Goal: Navigation & Orientation: Find specific page/section

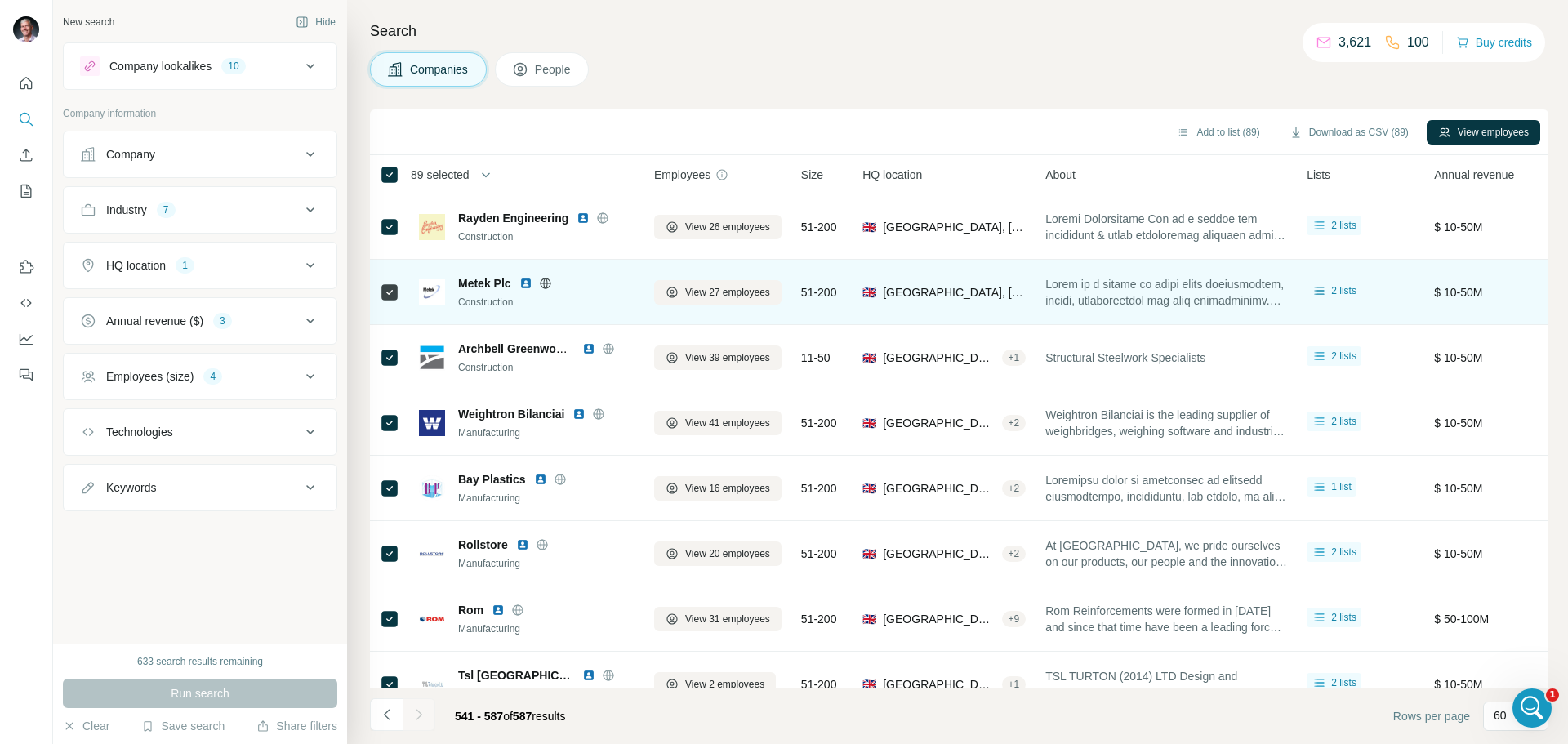
scroll to position [408, 0]
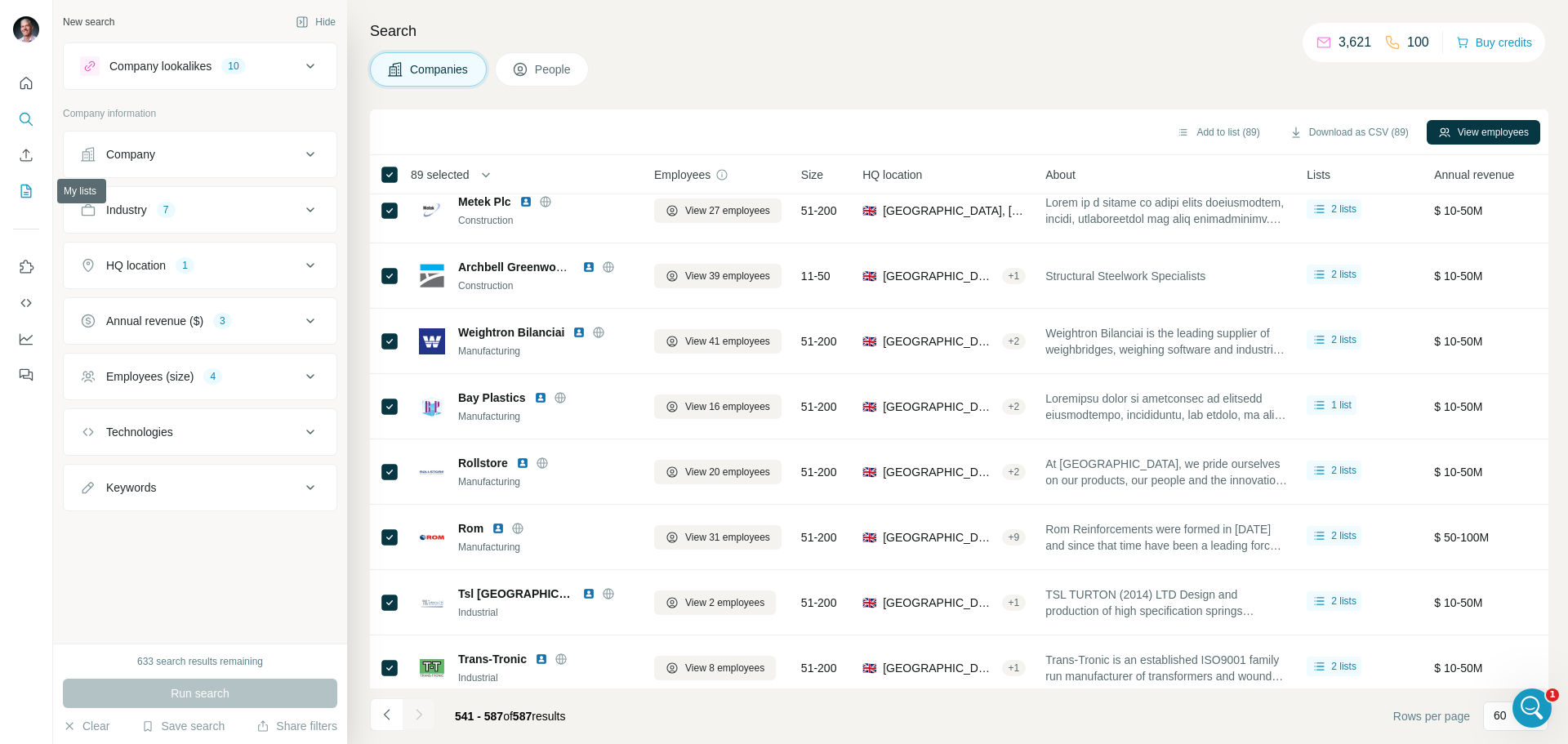
click at [20, 187] on icon "My lists" at bounding box center [26, 191] width 16 height 16
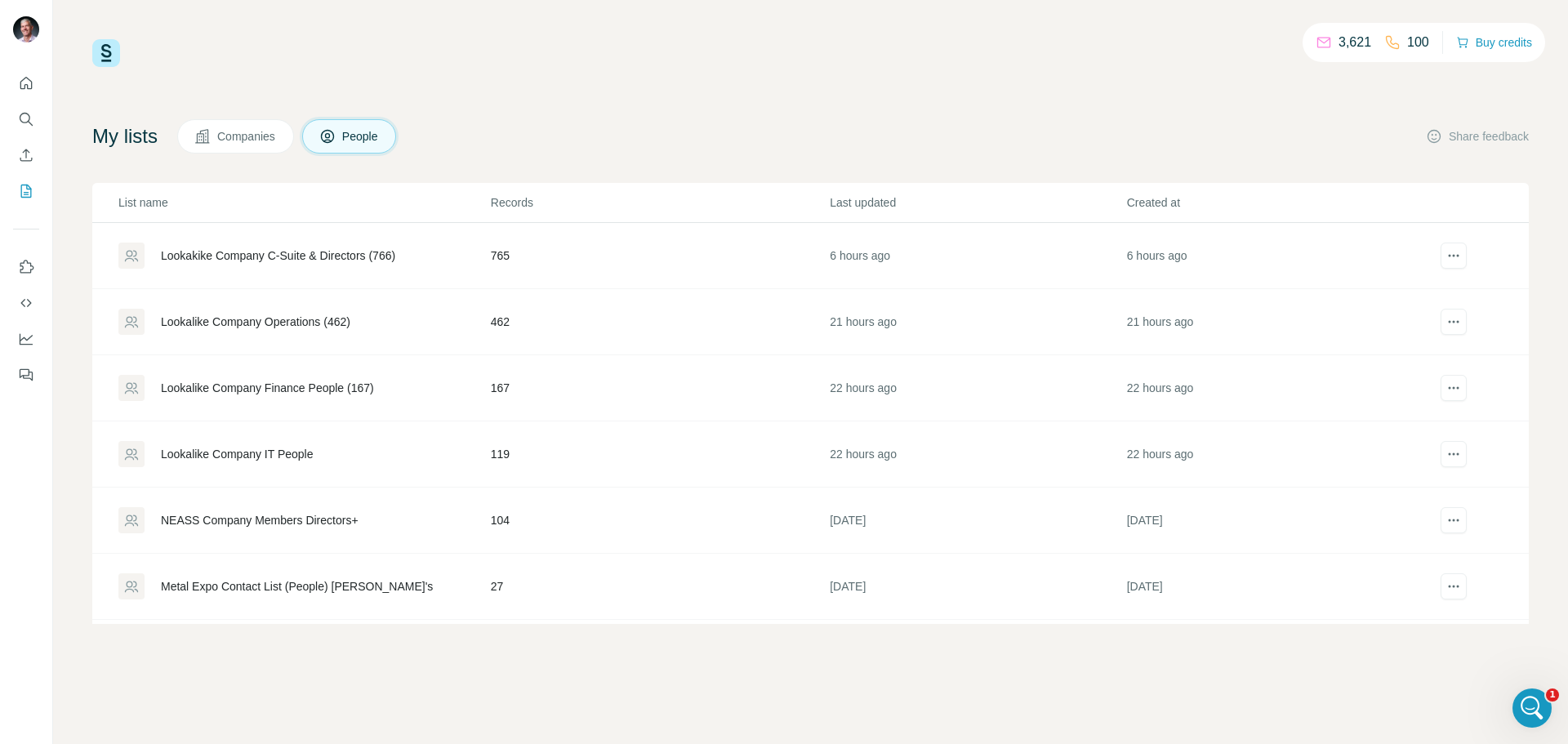
click at [227, 135] on span "Companies" at bounding box center [247, 136] width 60 height 16
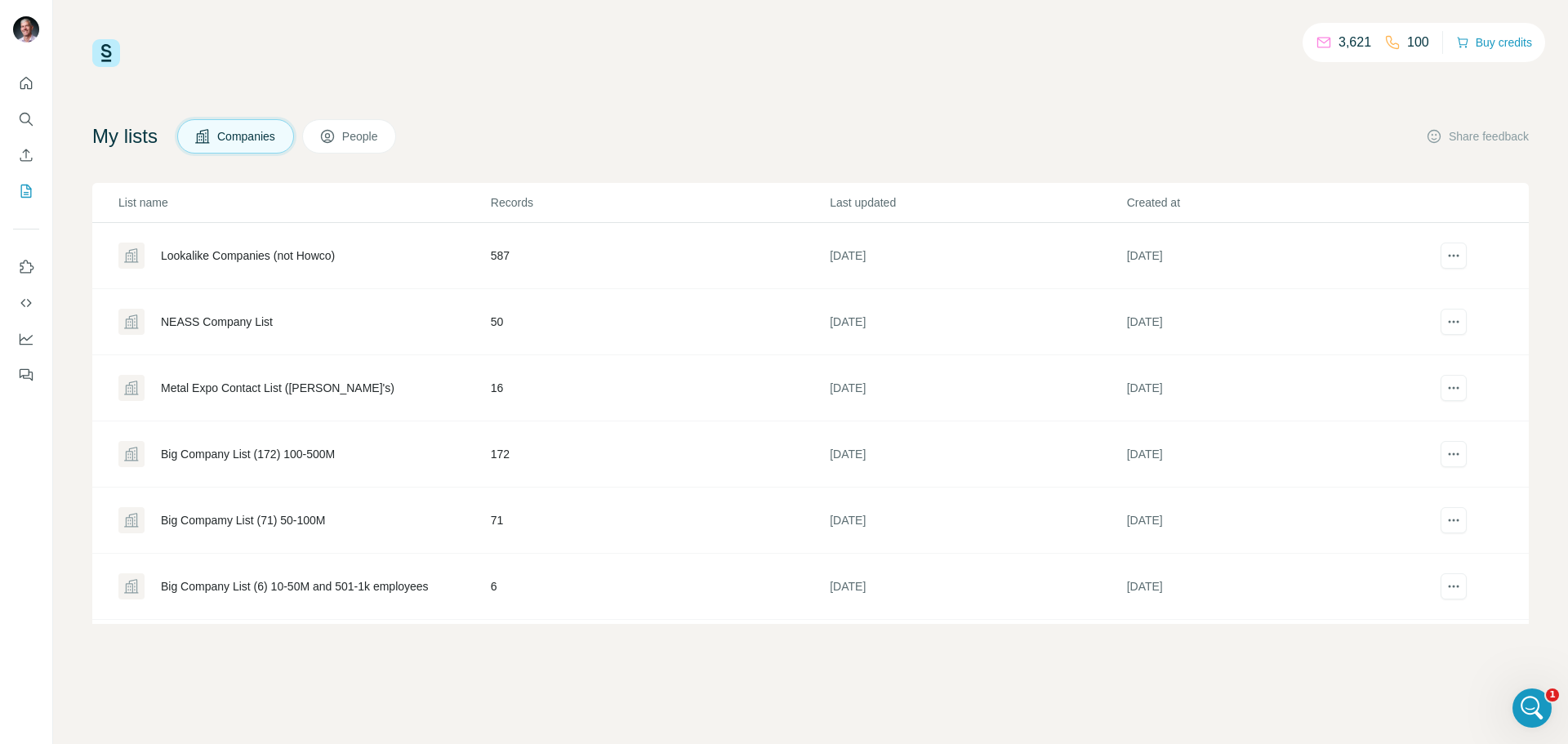
click at [292, 257] on div "Lookalike Companies (not Howco)" at bounding box center [247, 256] width 174 height 16
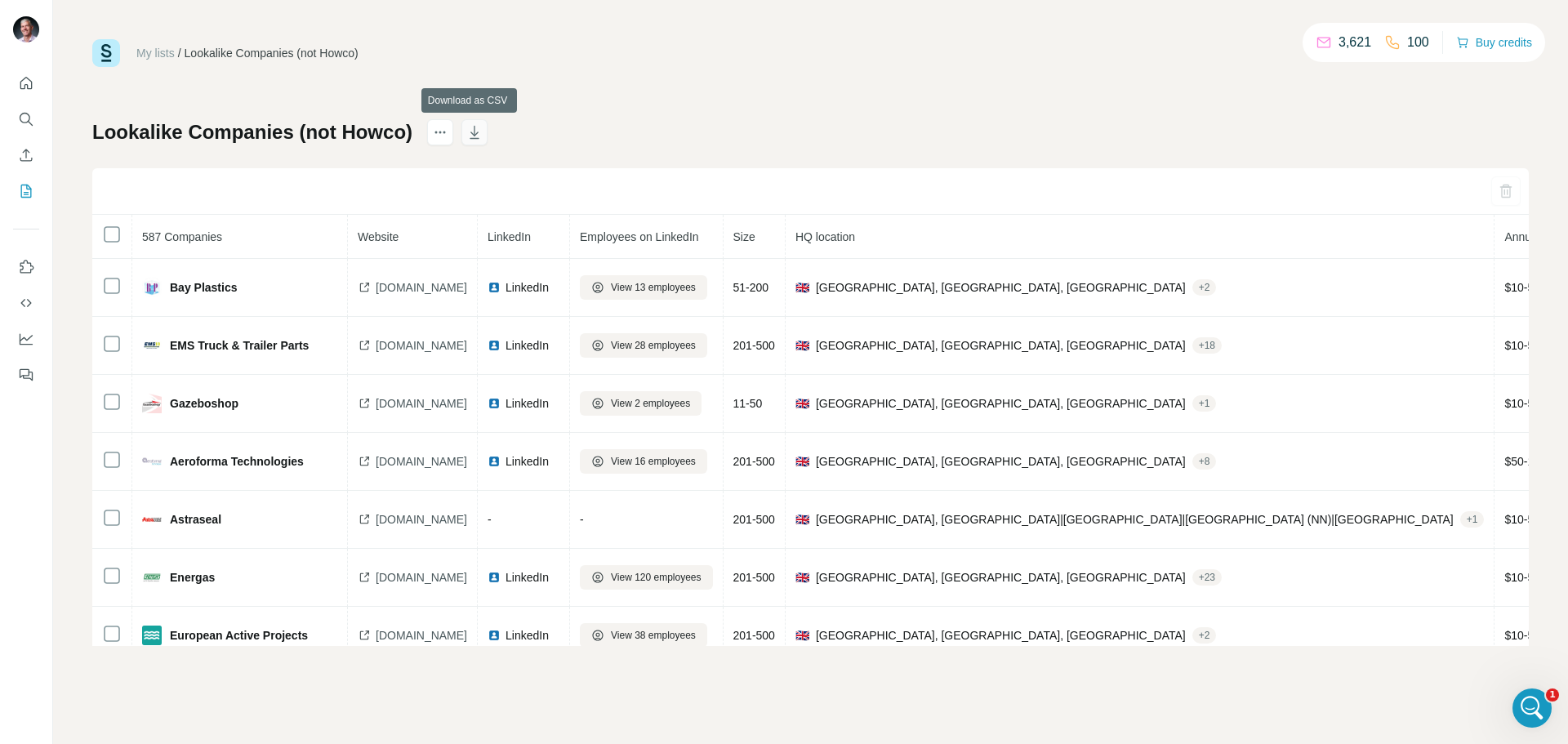
click at [473, 136] on icon "button" at bounding box center [474, 132] width 16 height 16
click at [1009, 33] on div "My lists / Lookalike Companies (not Howco) 3,621 100 Buy credits Lookalike Comp…" at bounding box center [810, 372] width 1515 height 744
click at [155, 48] on link "My lists" at bounding box center [155, 53] width 38 height 13
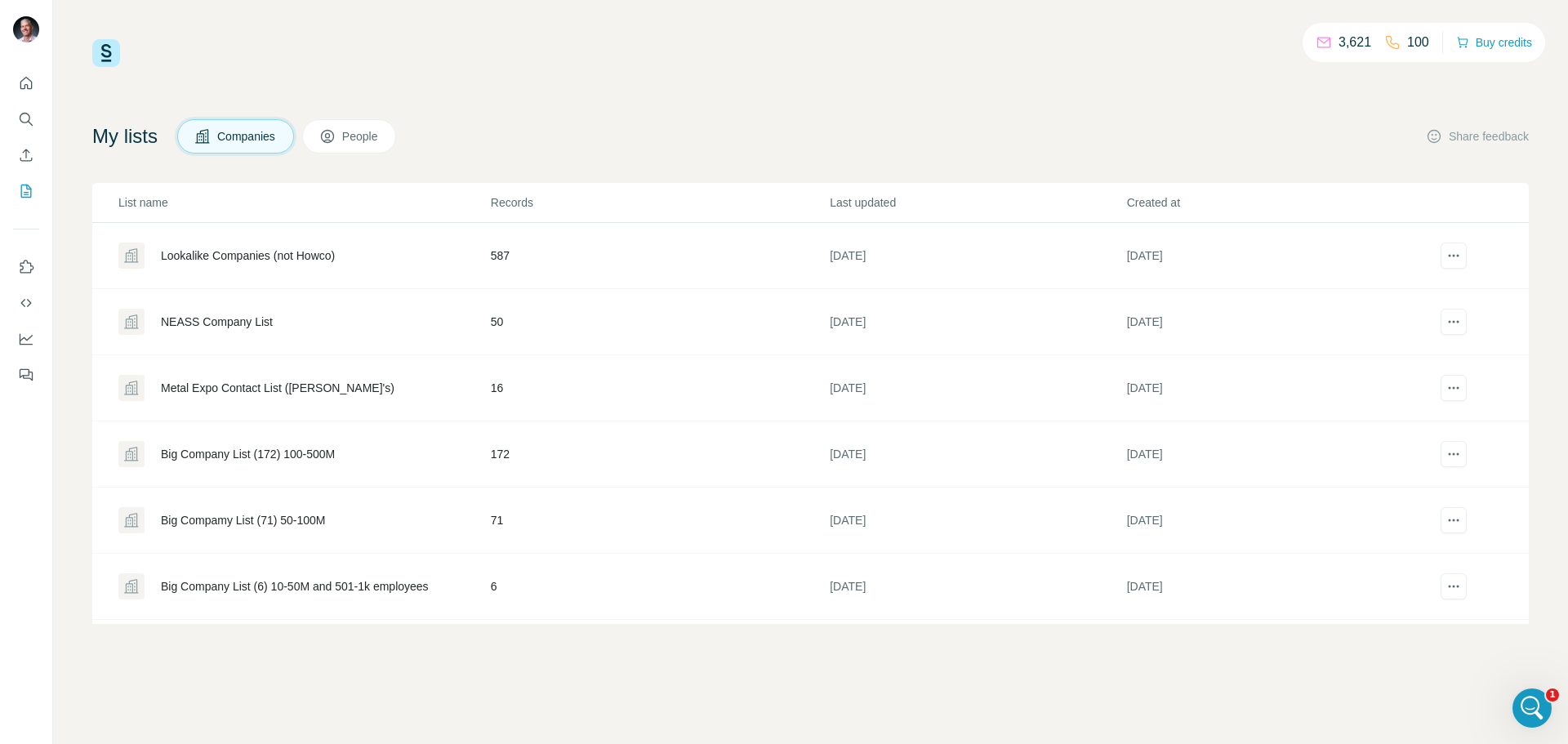
click at [336, 133] on icon at bounding box center [327, 136] width 16 height 16
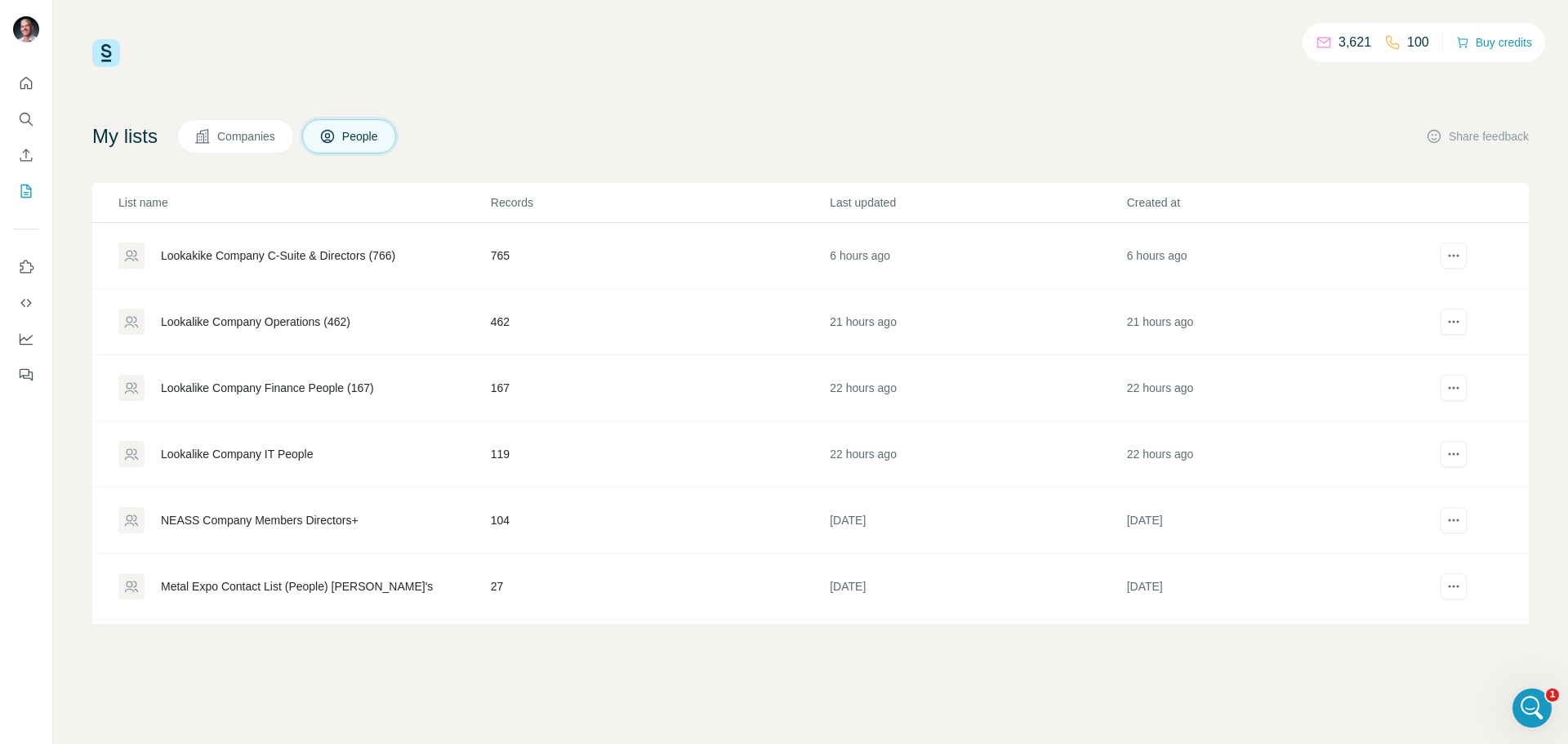
click at [377, 256] on div "Lookakike Company C-Suite & Directors (766)" at bounding box center [278, 256] width 234 height 16
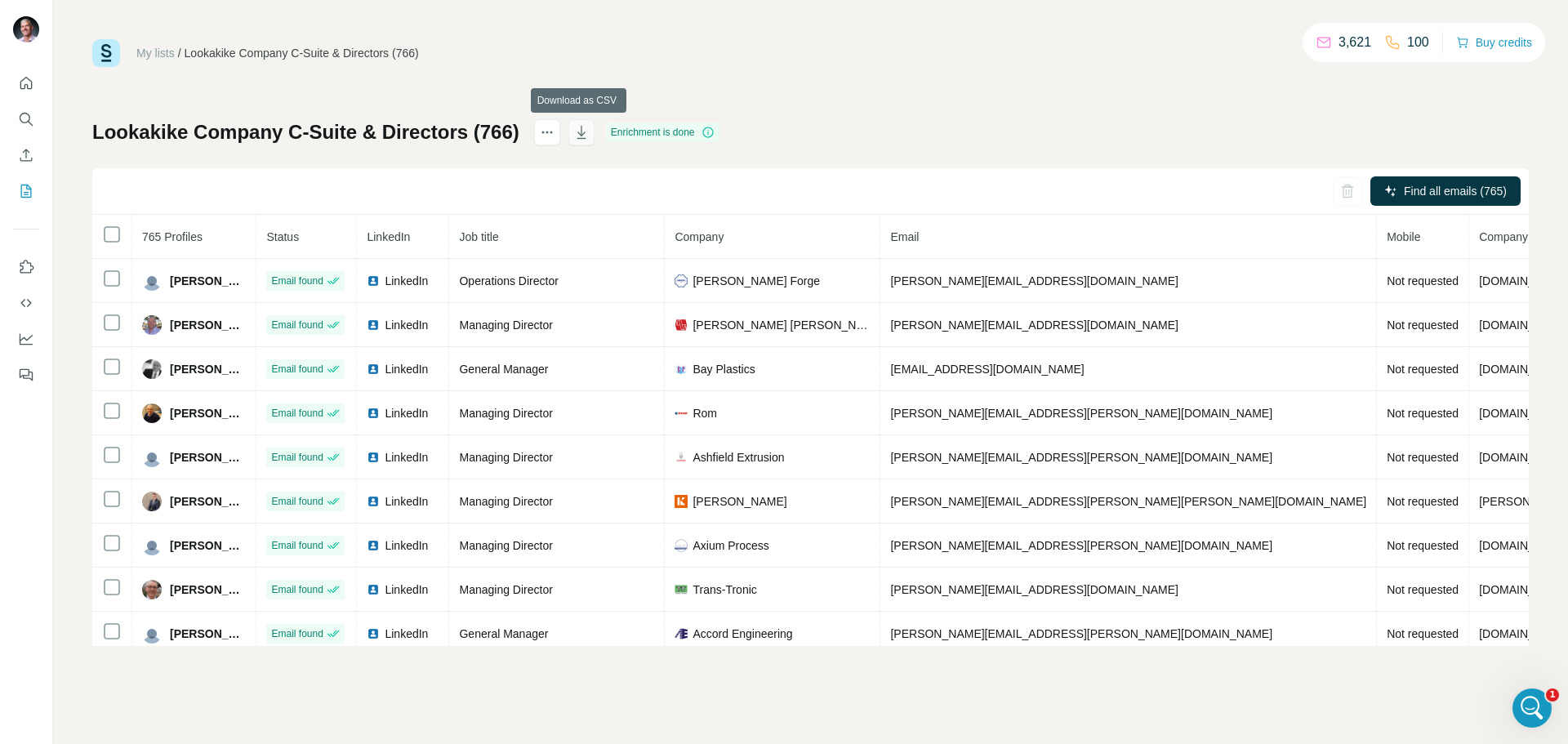
click at [581, 134] on icon "button" at bounding box center [581, 134] width 8 height 5
click at [167, 56] on link "My lists" at bounding box center [155, 53] width 38 height 13
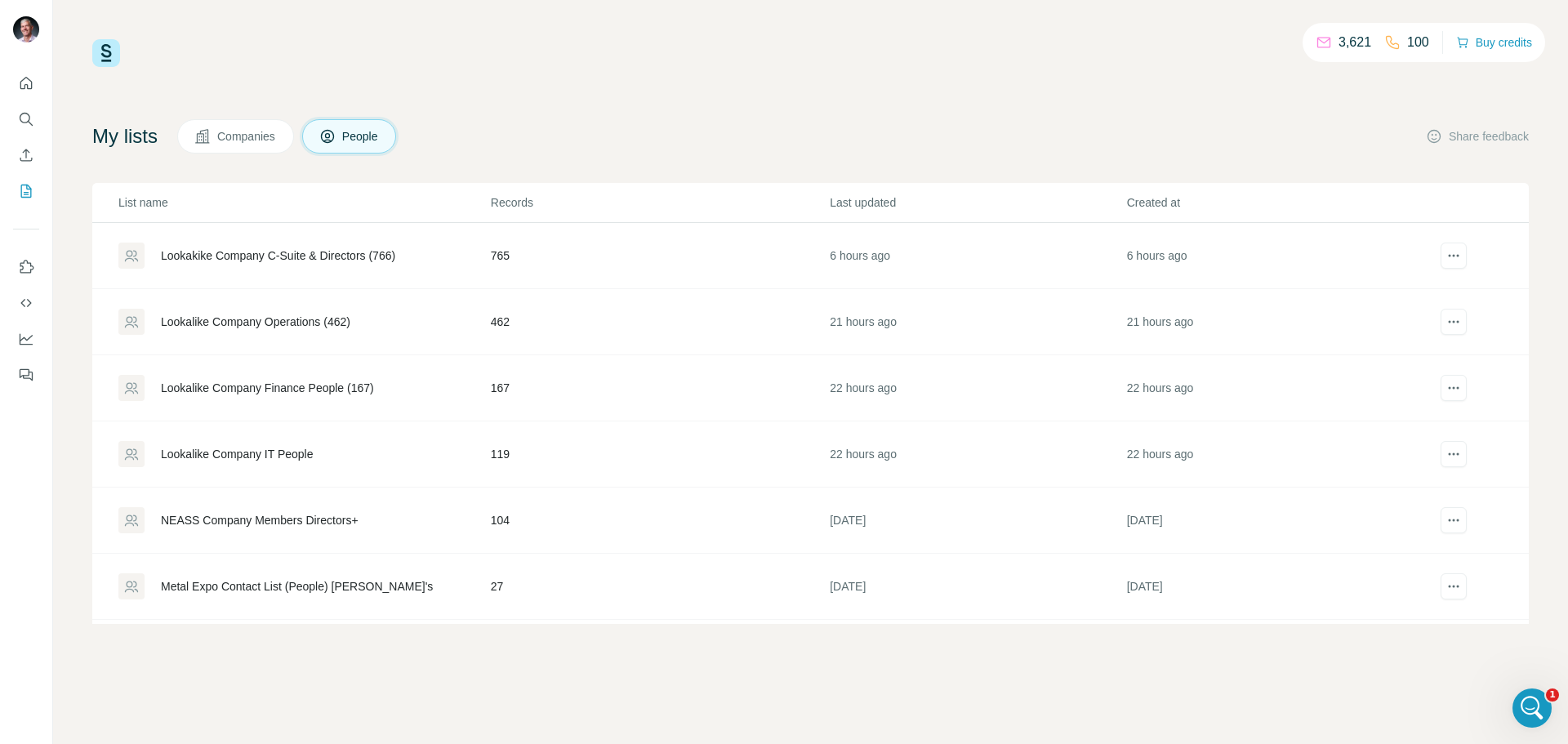
click at [283, 315] on div "Lookalike Company Operations (462)" at bounding box center [256, 322] width 189 height 16
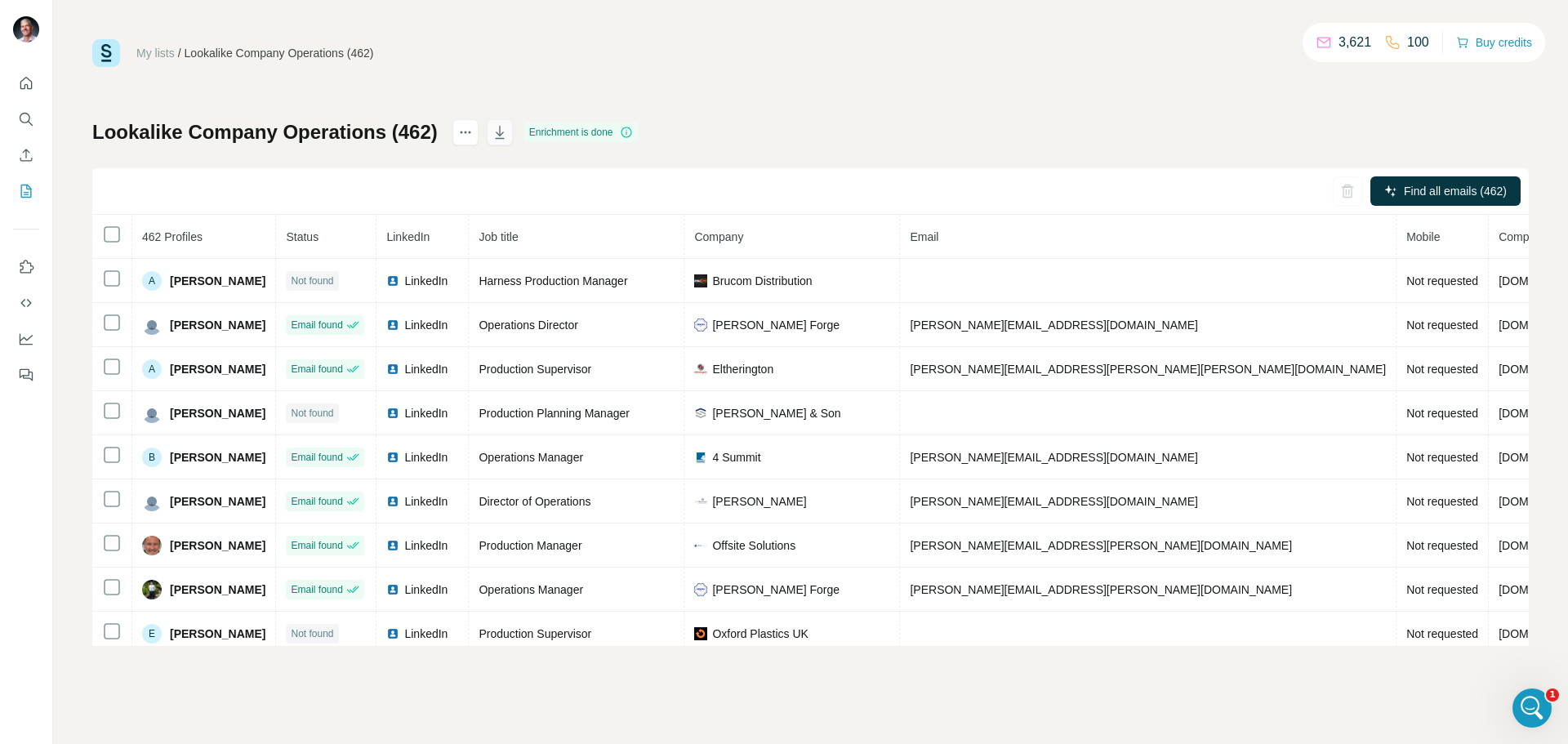
click at [499, 132] on icon "button" at bounding box center [500, 132] width 16 height 16
click at [167, 51] on link "My lists" at bounding box center [155, 53] width 38 height 13
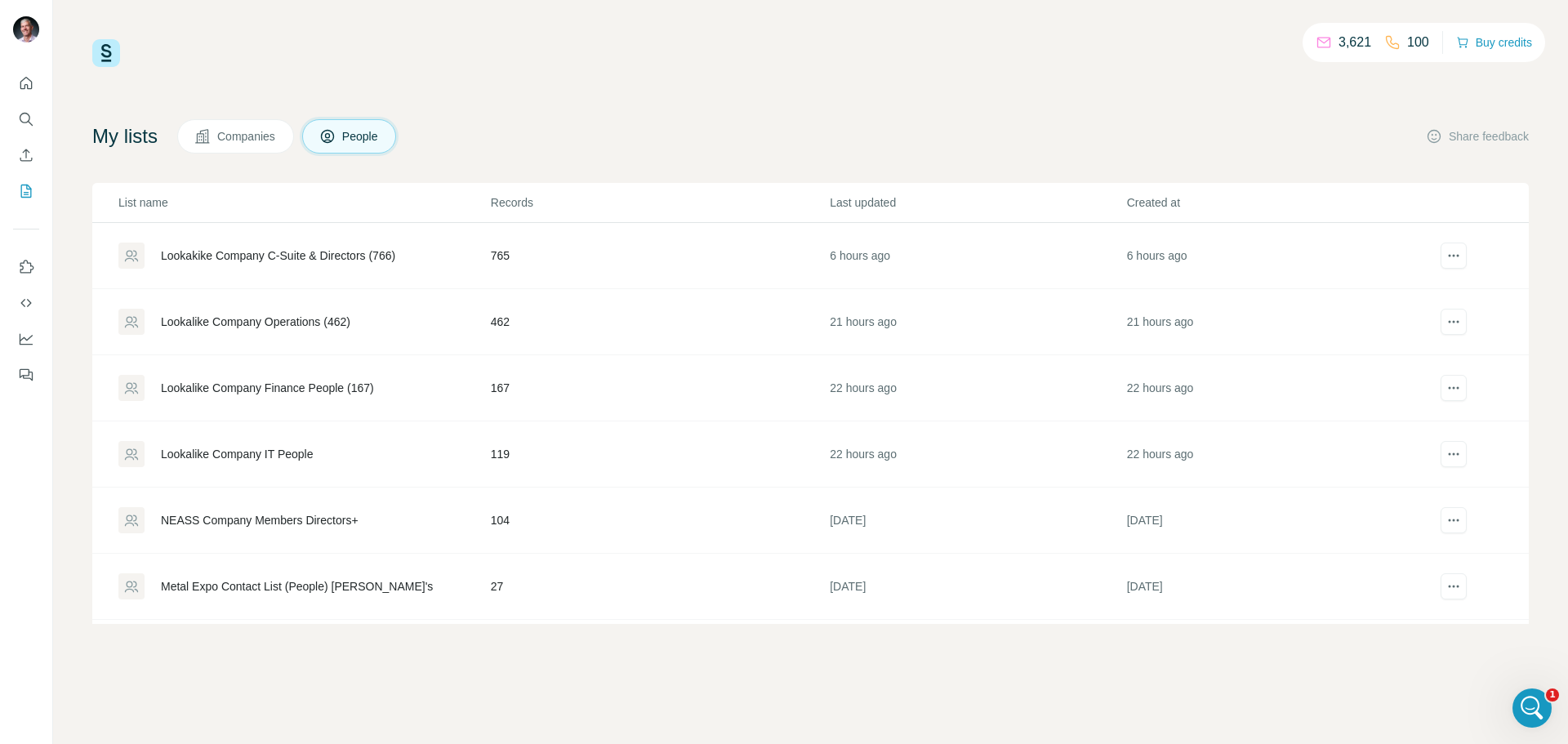
click at [247, 394] on div "Lookalike Company Finance People (167)" at bounding box center [267, 388] width 213 height 16
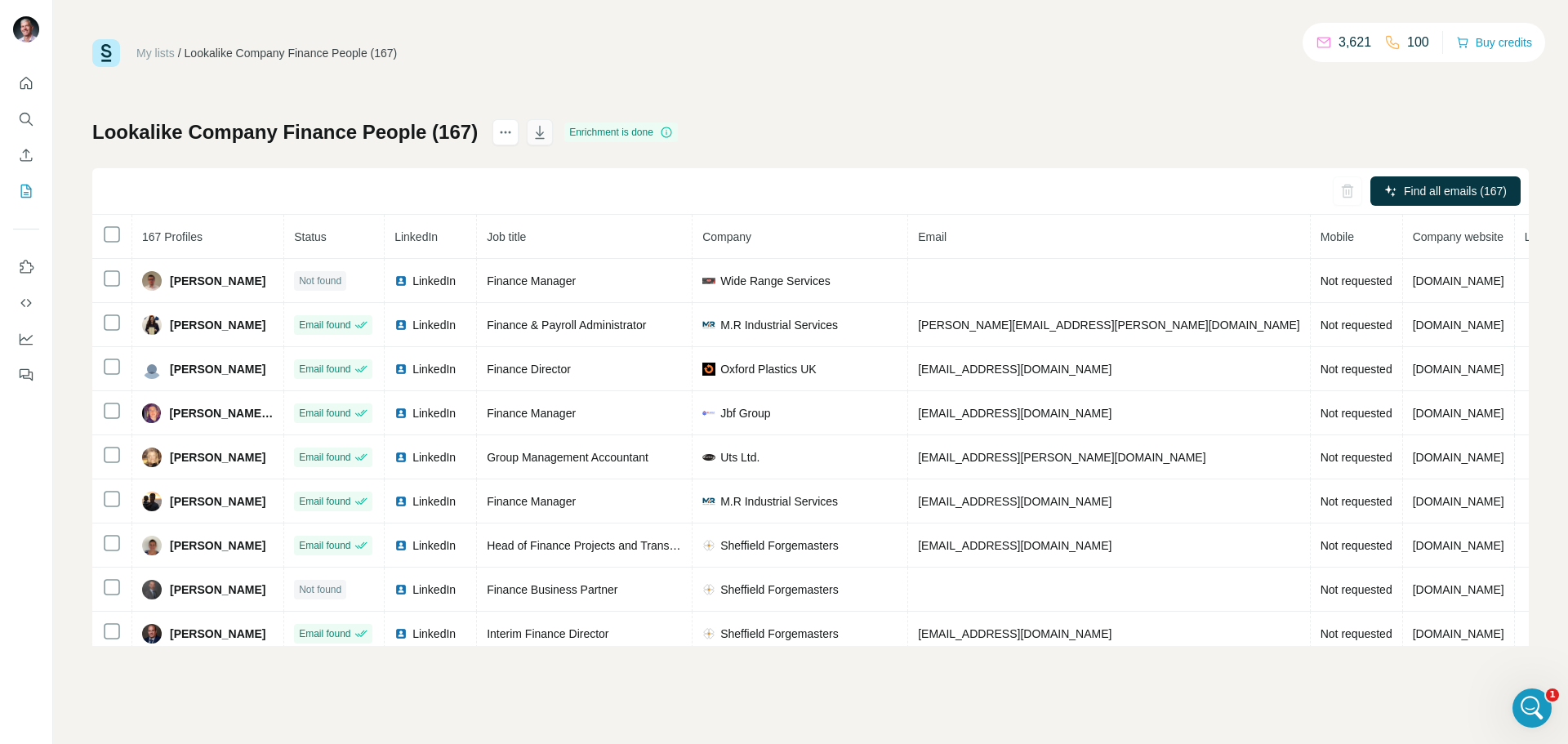
click at [536, 139] on icon "button" at bounding box center [540, 132] width 16 height 16
click at [162, 48] on link "My lists" at bounding box center [155, 53] width 38 height 13
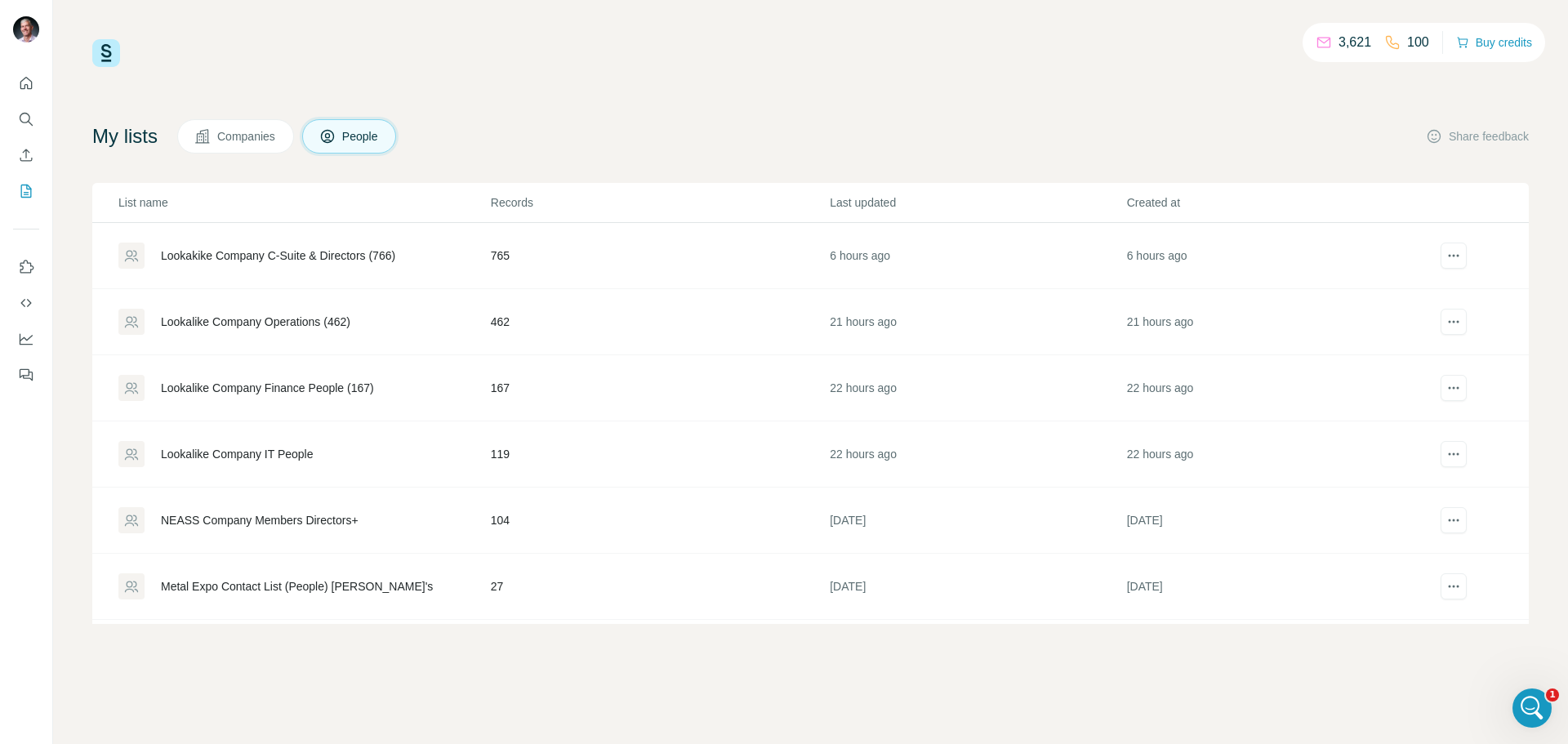
click at [300, 452] on div "Lookalike Company IT People" at bounding box center [237, 454] width 153 height 16
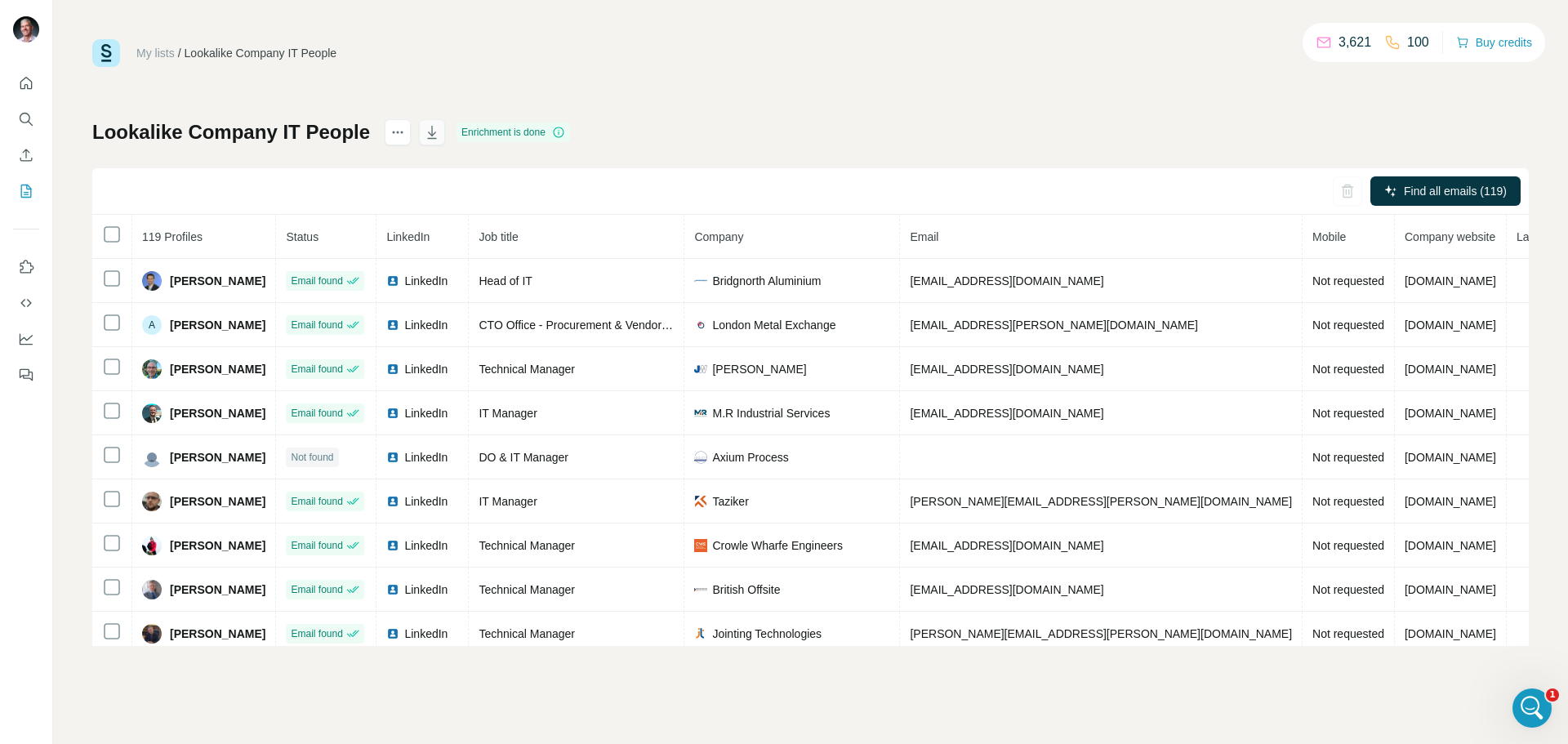
click at [424, 131] on icon "button" at bounding box center [432, 132] width 16 height 16
click at [653, 69] on div "My lists / Lookalike Company IT People 3,621 100 Buy credits Lookalike Company …" at bounding box center [810, 342] width 1437 height 607
